Goal: Task Accomplishment & Management: Manage account settings

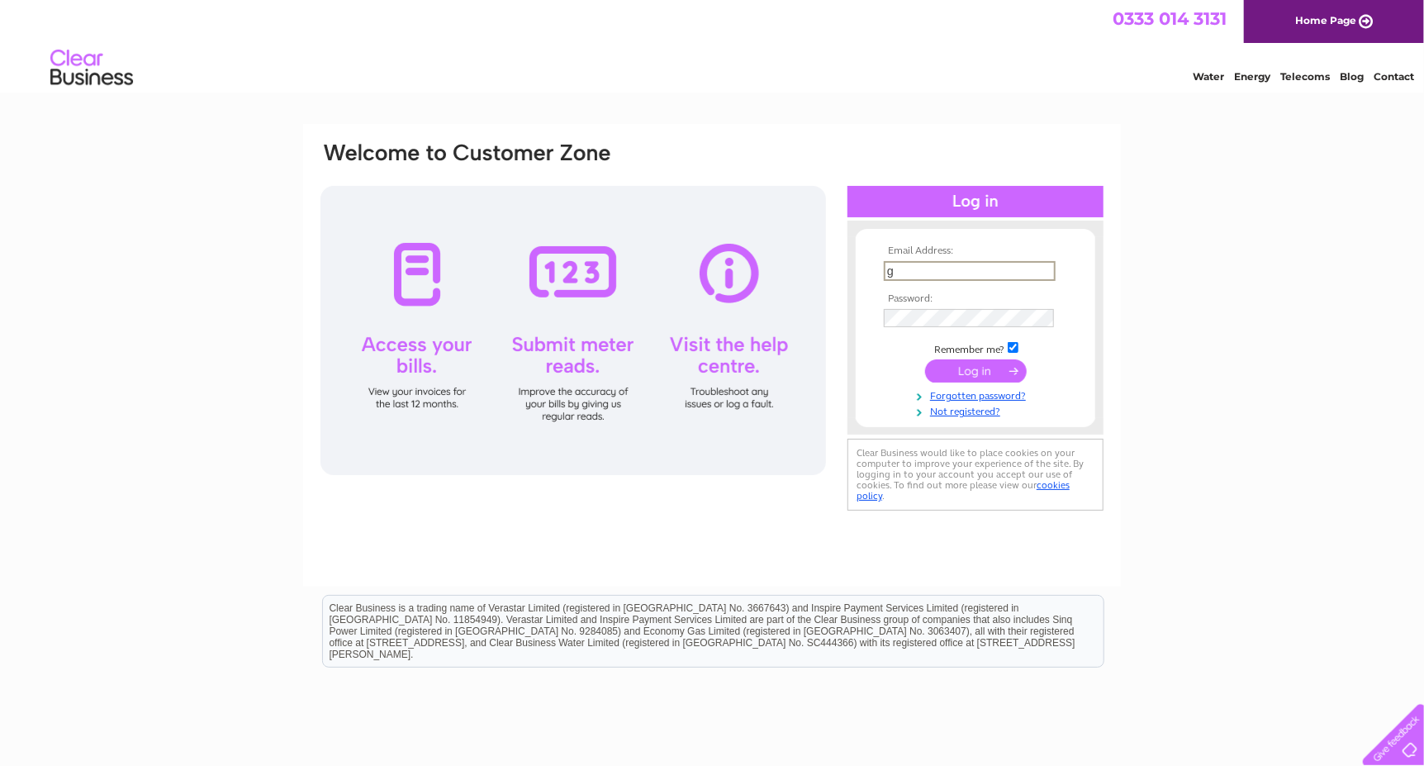
type input "[EMAIL_ADDRESS][DOMAIN_NAME]"
click at [982, 371] on input "submit" at bounding box center [976, 370] width 102 height 23
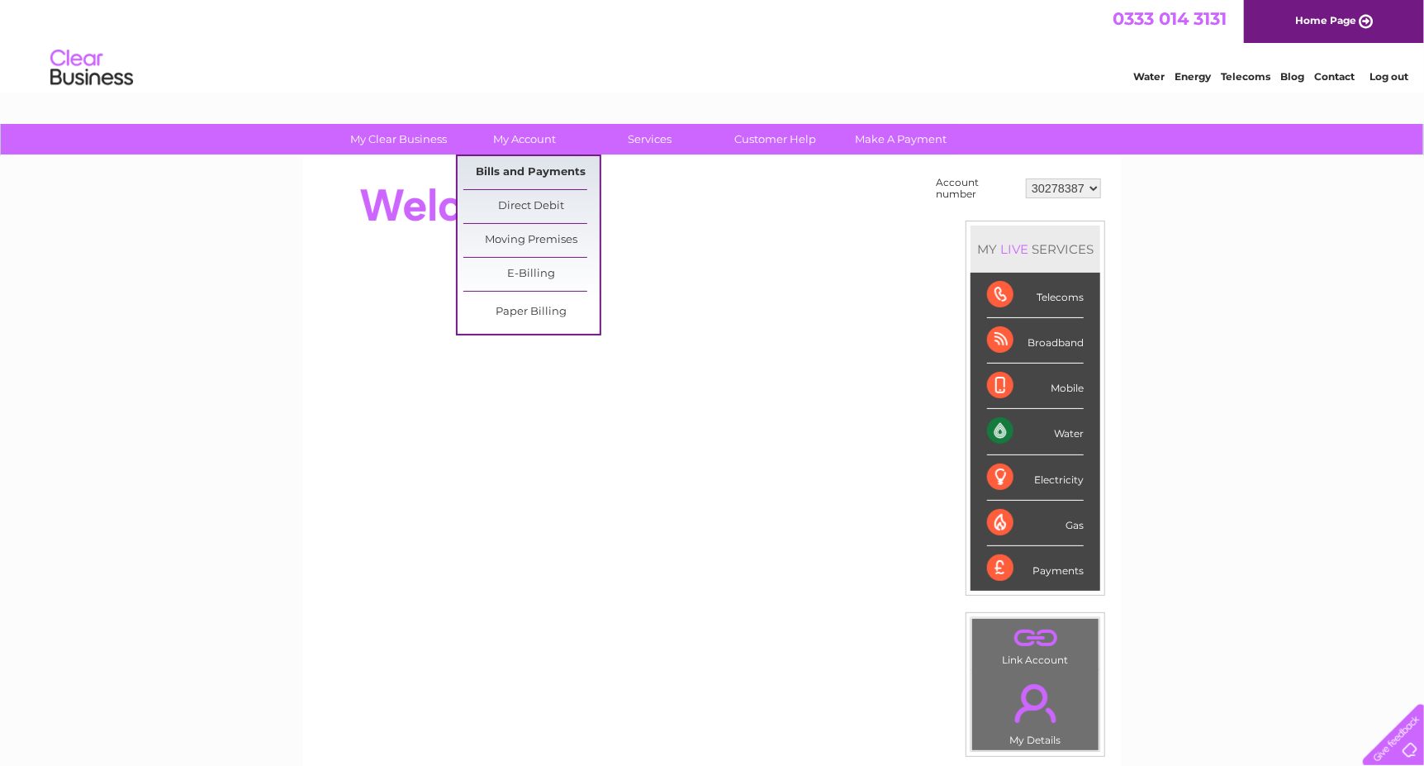
click at [531, 170] on link "Bills and Payments" at bounding box center [531, 172] width 136 height 33
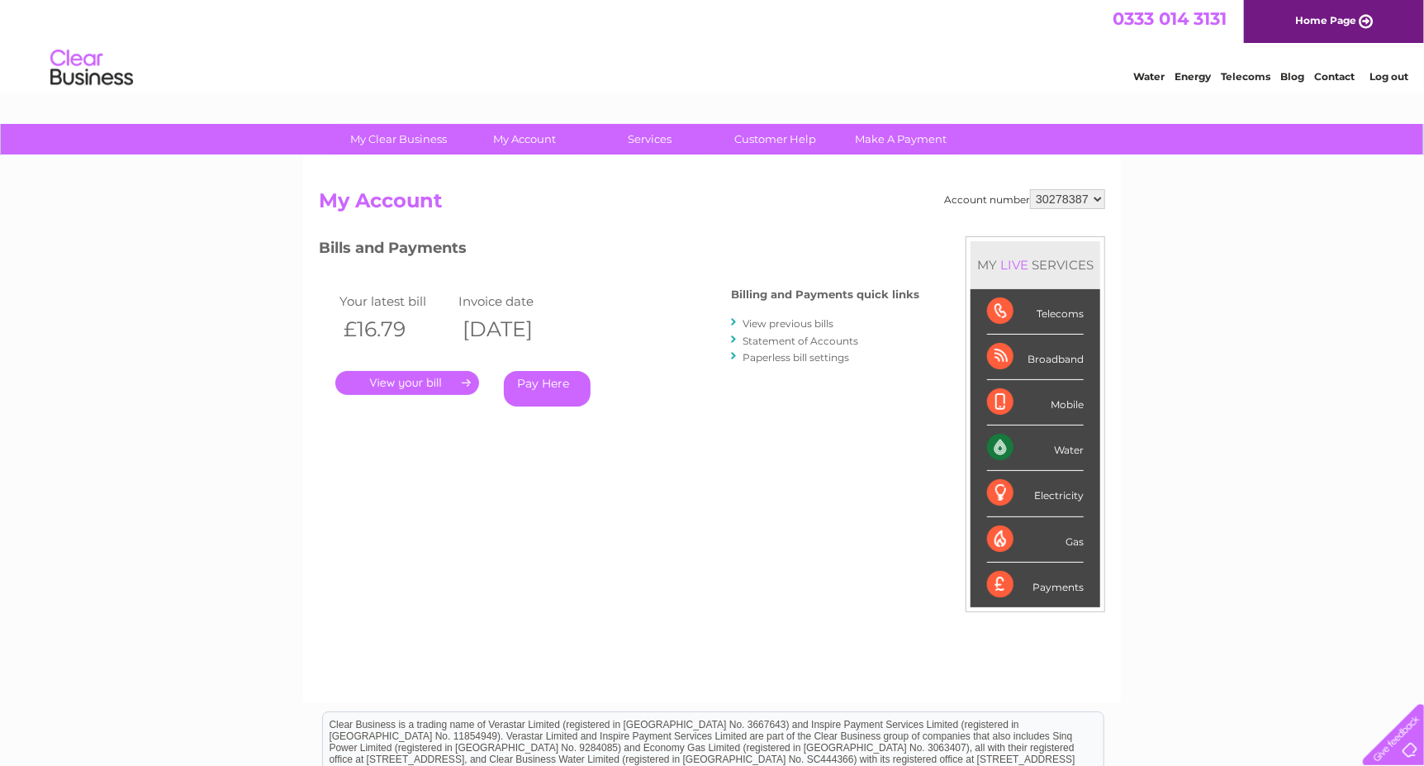
click at [426, 382] on link "." at bounding box center [407, 383] width 144 height 24
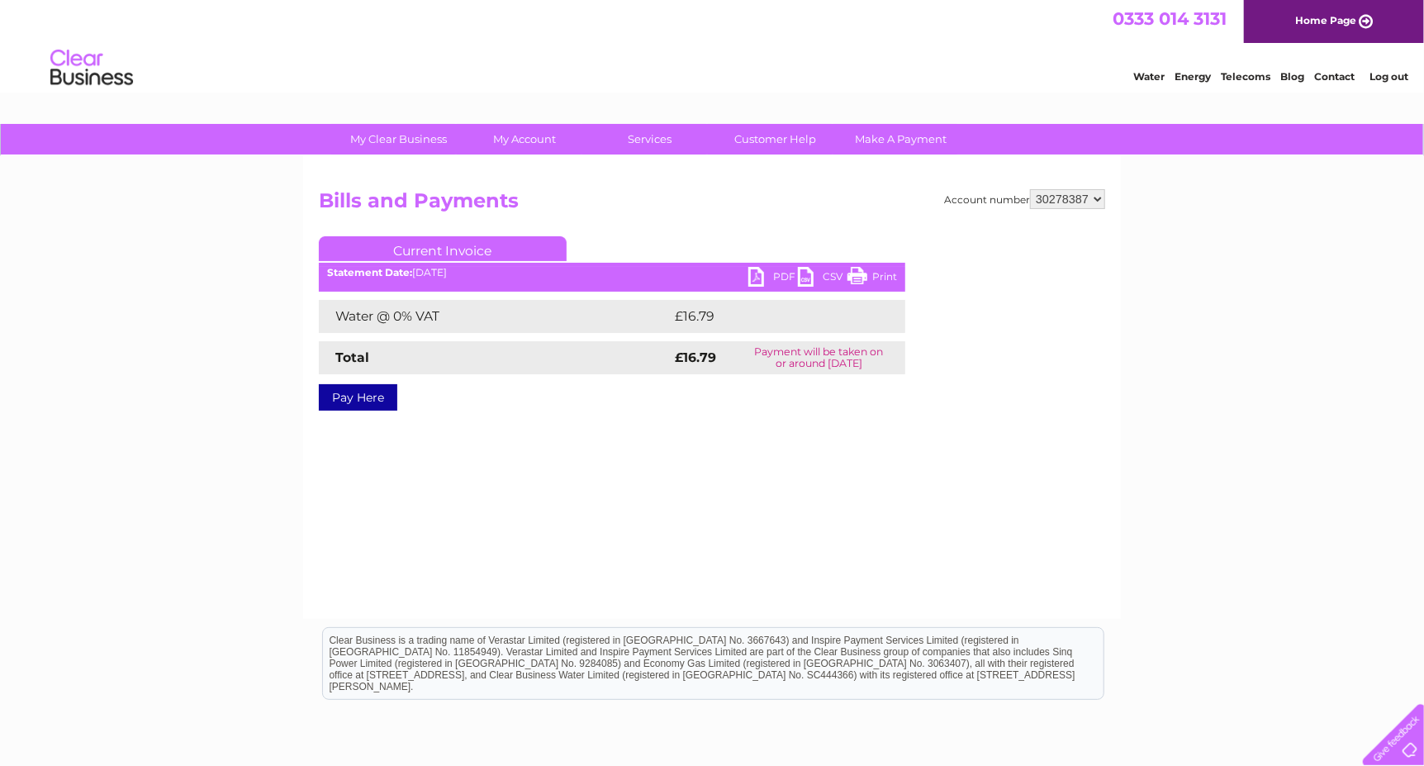
click at [777, 279] on link "PDF" at bounding box center [773, 279] width 50 height 24
